Goal: Transaction & Acquisition: Purchase product/service

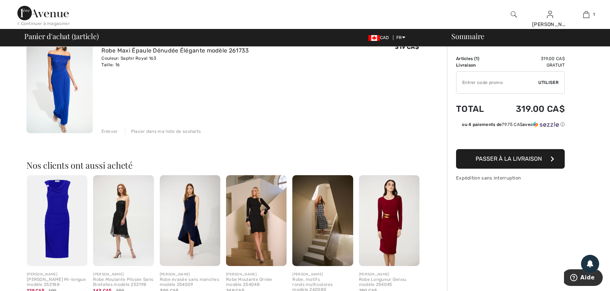
scroll to position [109, 0]
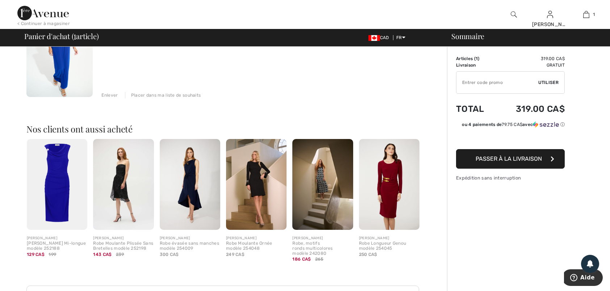
click at [59, 171] on img at bounding box center [57, 184] width 61 height 91
click at [59, 171] on div at bounding box center [305, 145] width 610 height 291
click at [65, 171] on img at bounding box center [57, 184] width 61 height 91
click at [58, 173] on img at bounding box center [57, 184] width 61 height 91
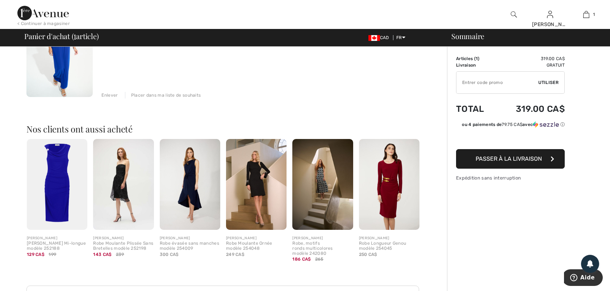
click at [59, 172] on img at bounding box center [57, 184] width 61 height 91
click at [52, 177] on img at bounding box center [57, 184] width 61 height 91
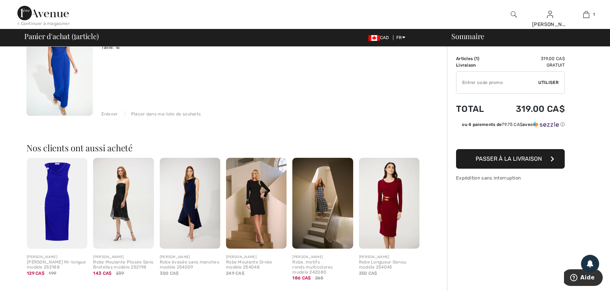
scroll to position [85, 0]
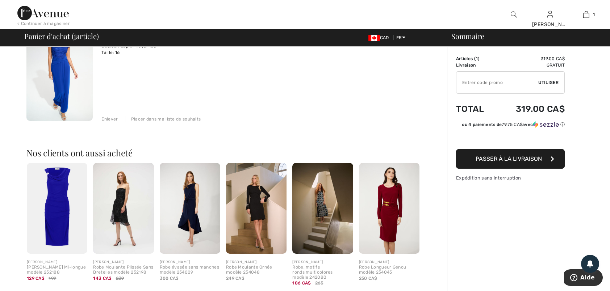
click at [68, 180] on img at bounding box center [57, 208] width 61 height 91
click at [46, 265] on div "[PERSON_NAME] Mi-longue modèle 252188" at bounding box center [57, 270] width 61 height 10
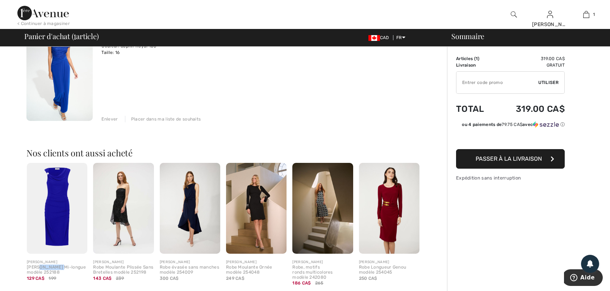
drag, startPoint x: 46, startPoint y: 265, endPoint x: 45, endPoint y: 240, distance: 24.7
click at [45, 240] on img at bounding box center [57, 208] width 61 height 91
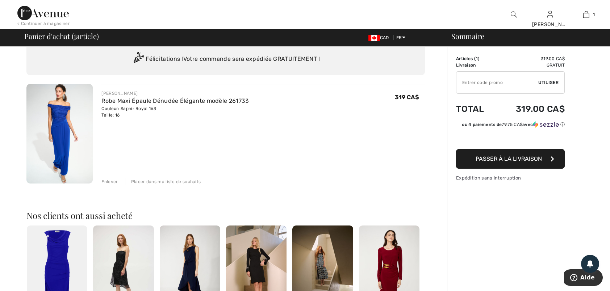
scroll to position [0, 0]
